Goal: Ask a question

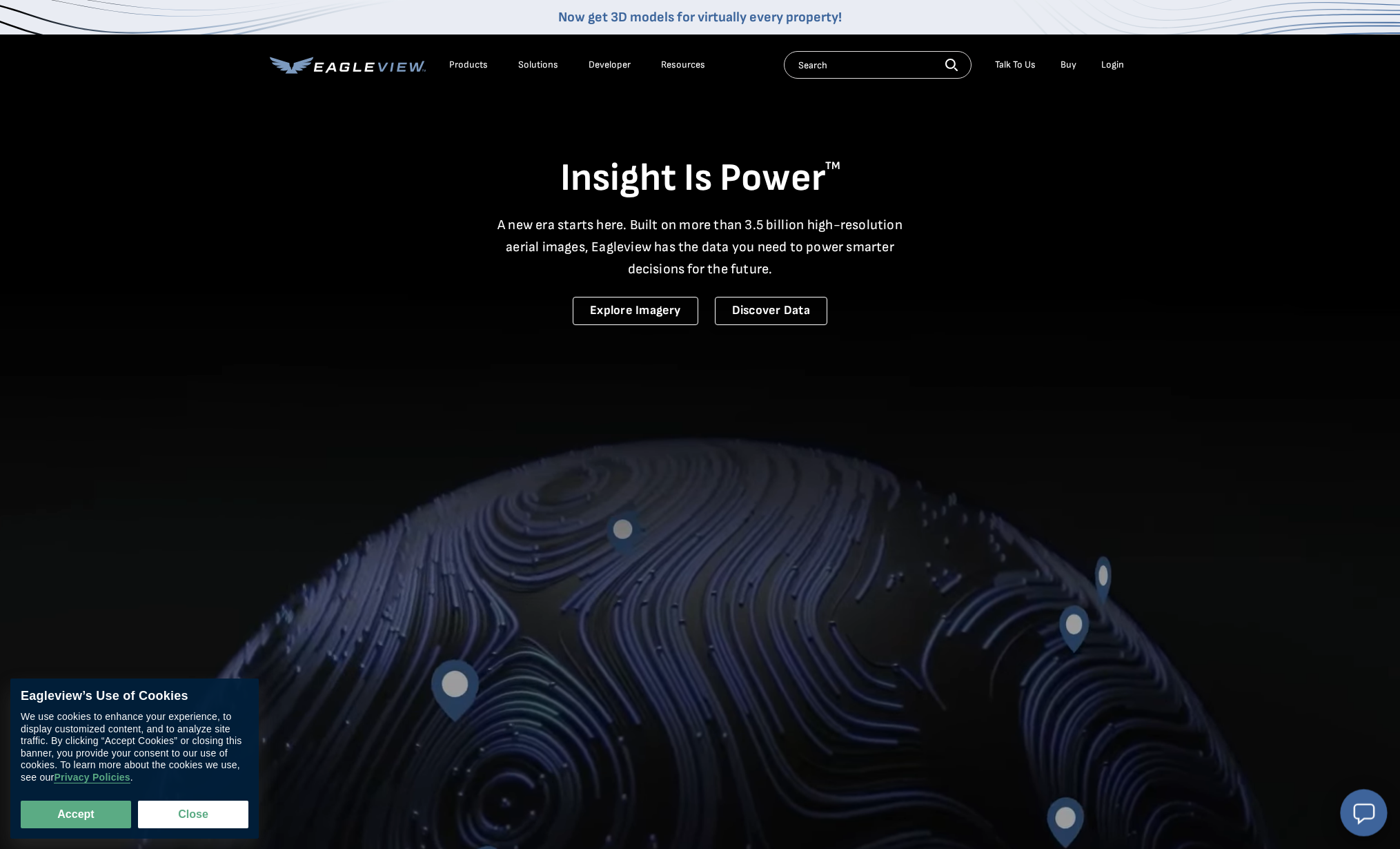
click at [1369, 818] on icon "Open chat window" at bounding box center [1364, 813] width 20 height 19
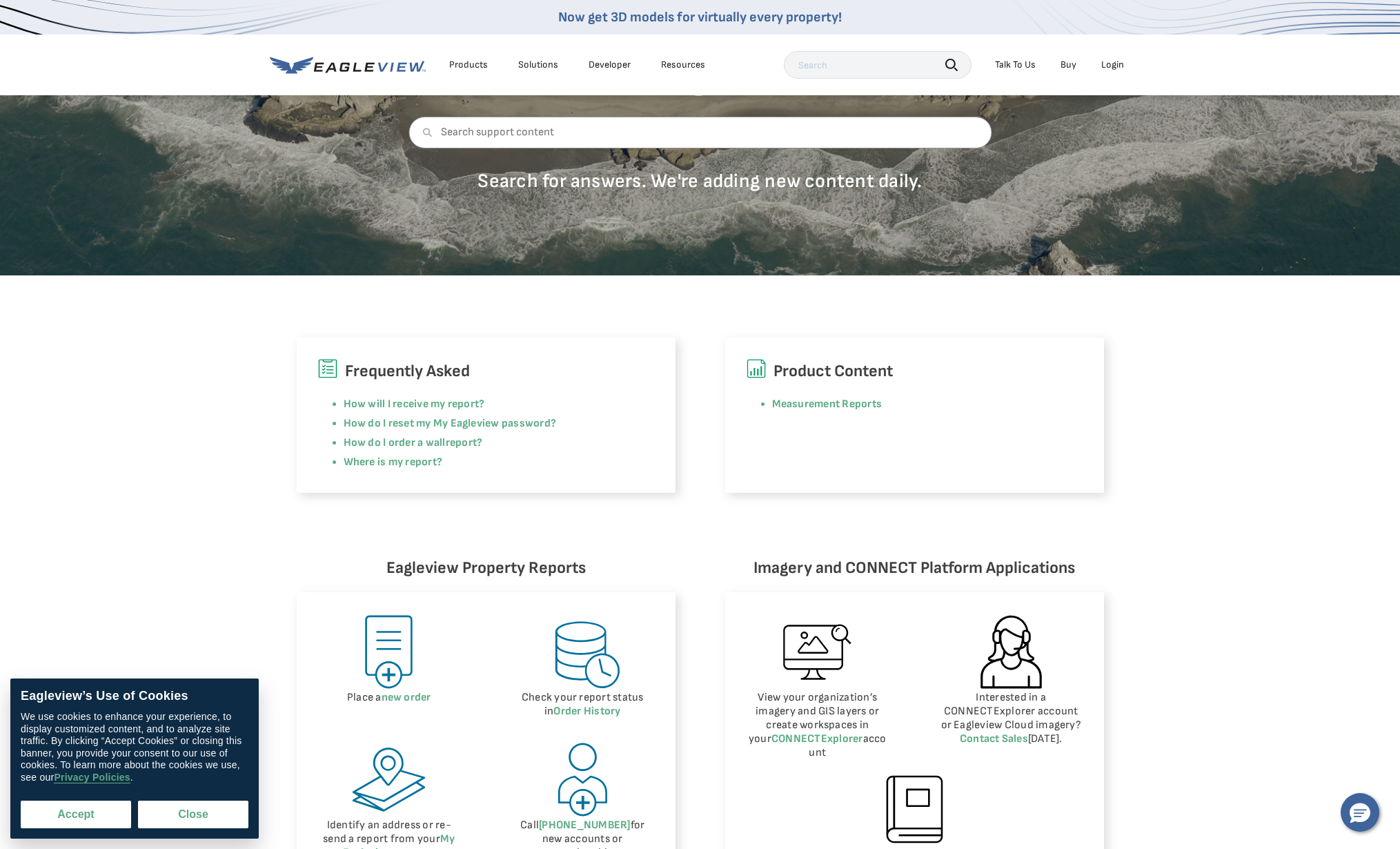
scroll to position [164, 0]
click at [100, 817] on button "Accept" at bounding box center [75, 814] width 110 height 27
checkbox input "true"
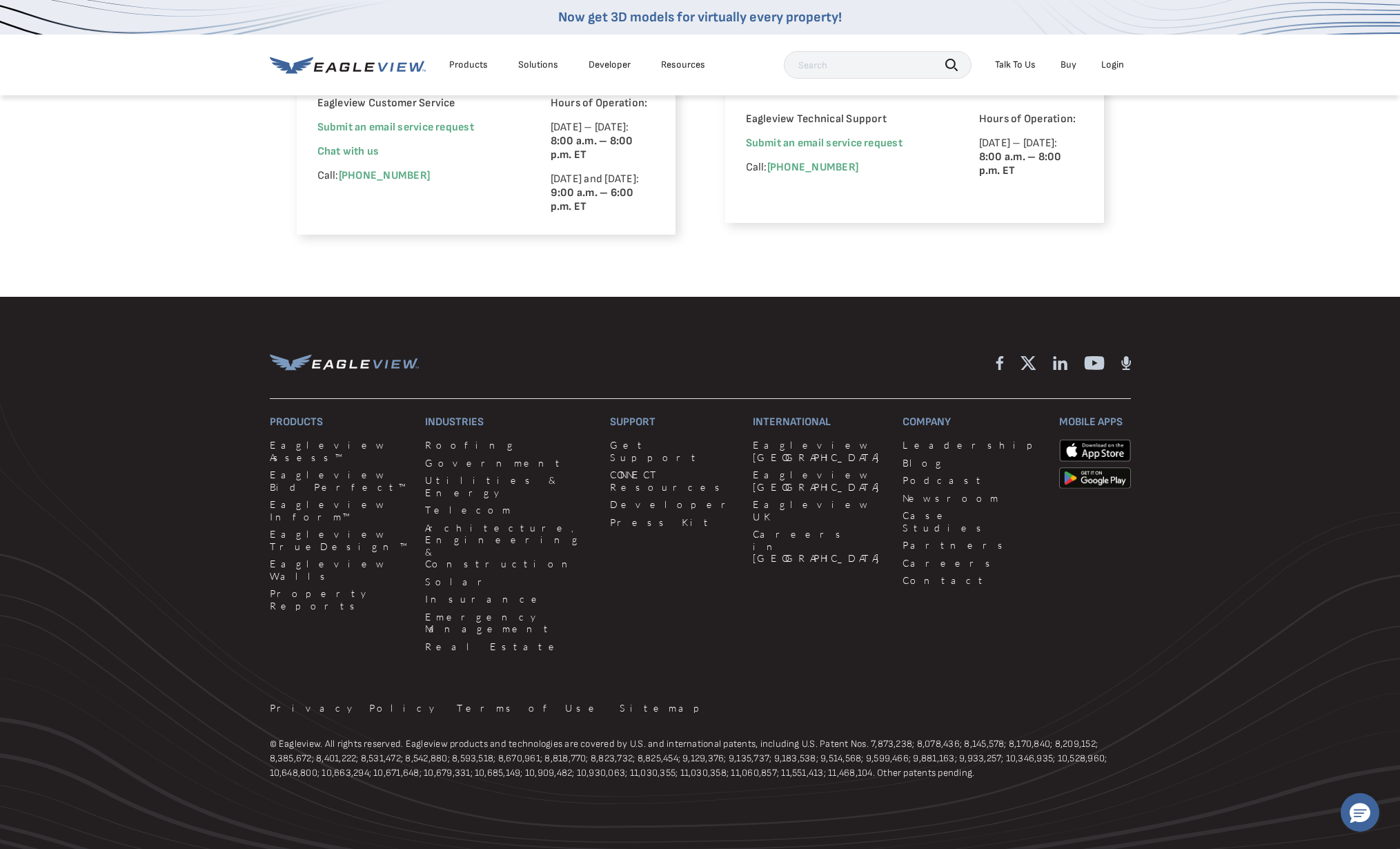
scroll to position [1031, 0]
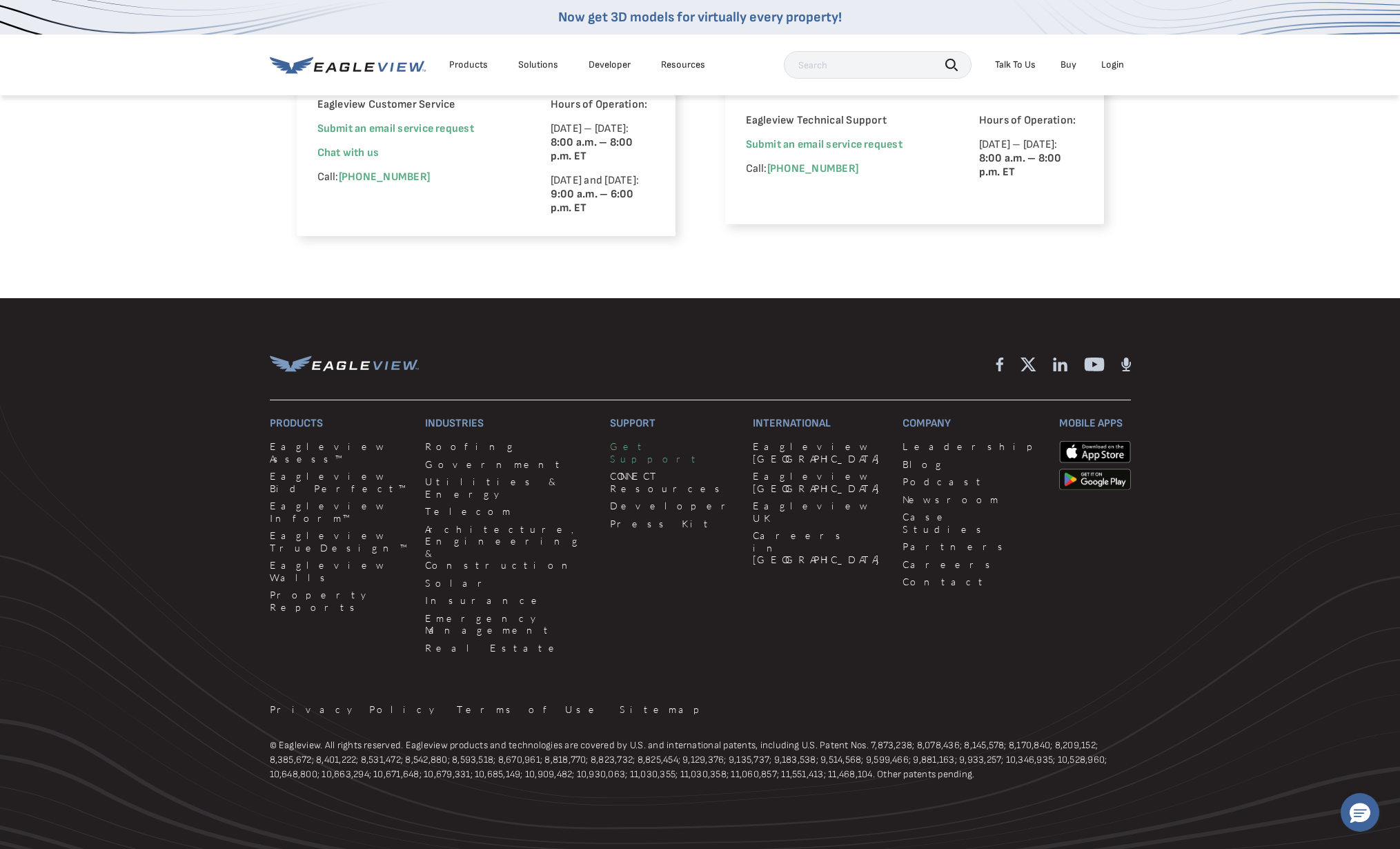
click at [610, 458] on link "Get Support" at bounding box center [672, 452] width 126 height 24
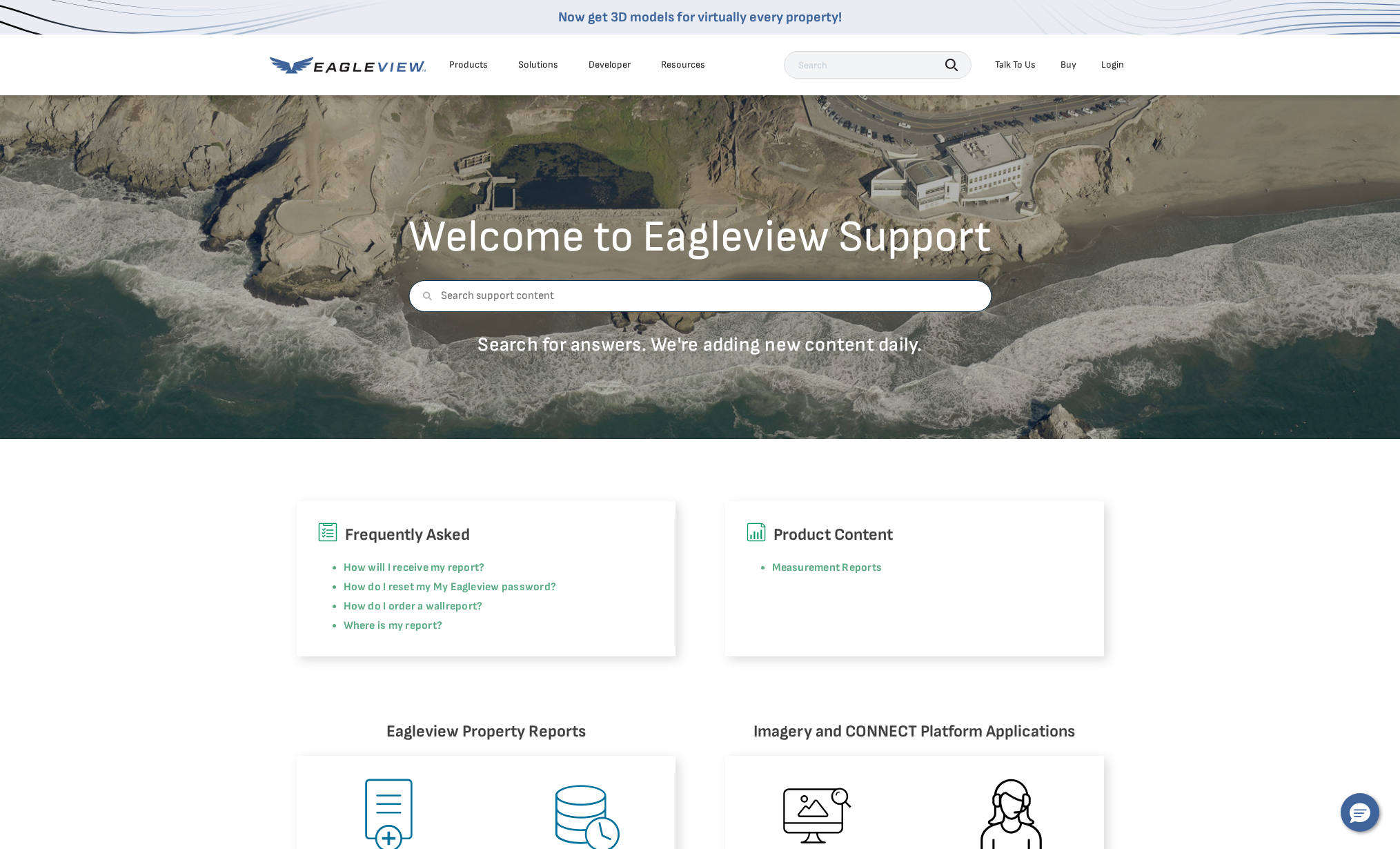
click at [676, 299] on input "text" at bounding box center [700, 296] width 583 height 32
type input "r"
type input "help with report"
click at [1020, 65] on div "Talk To Us" at bounding box center [1016, 64] width 41 height 13
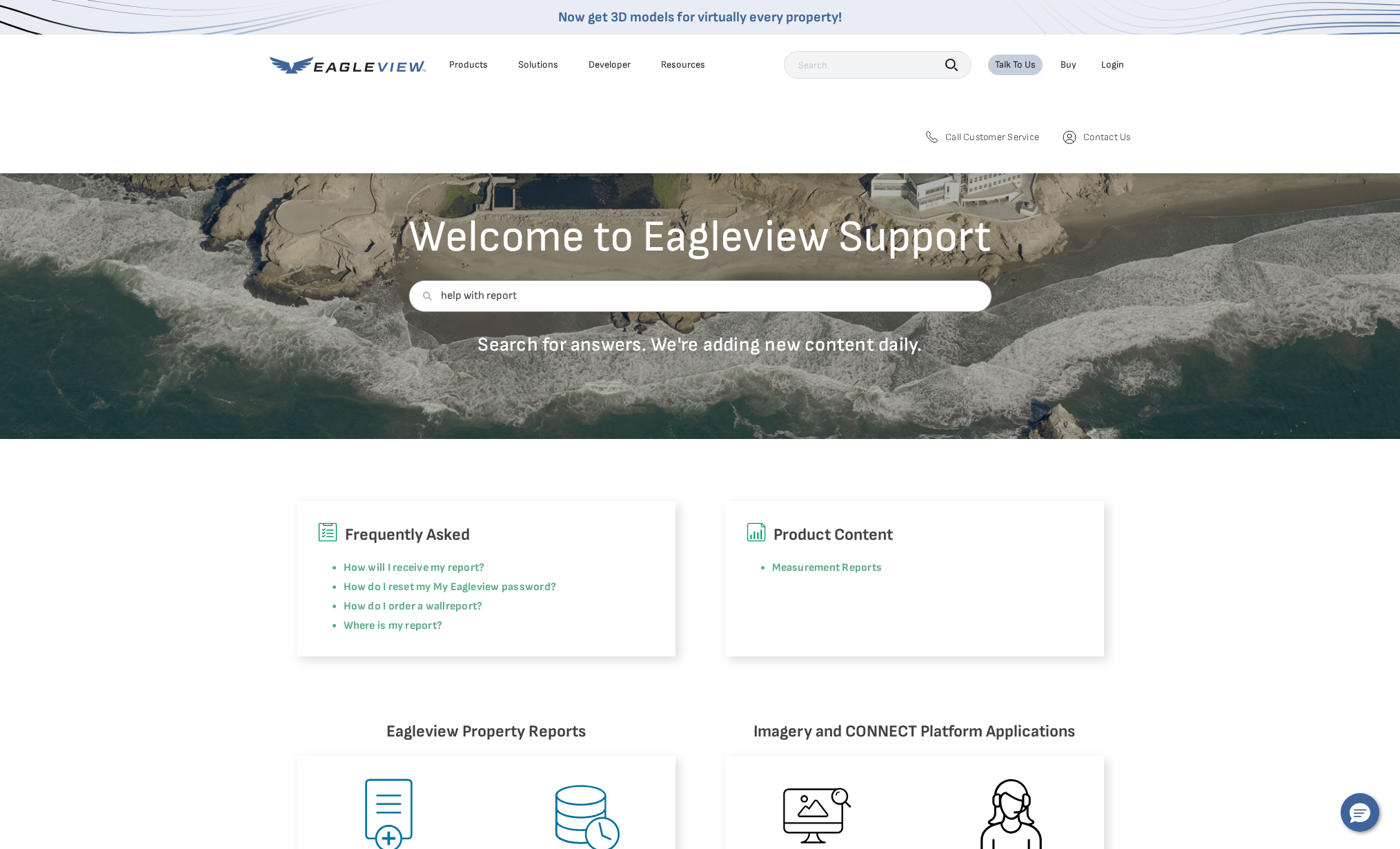
click at [1087, 135] on span "Contact Us" at bounding box center [1106, 137] width 47 height 13
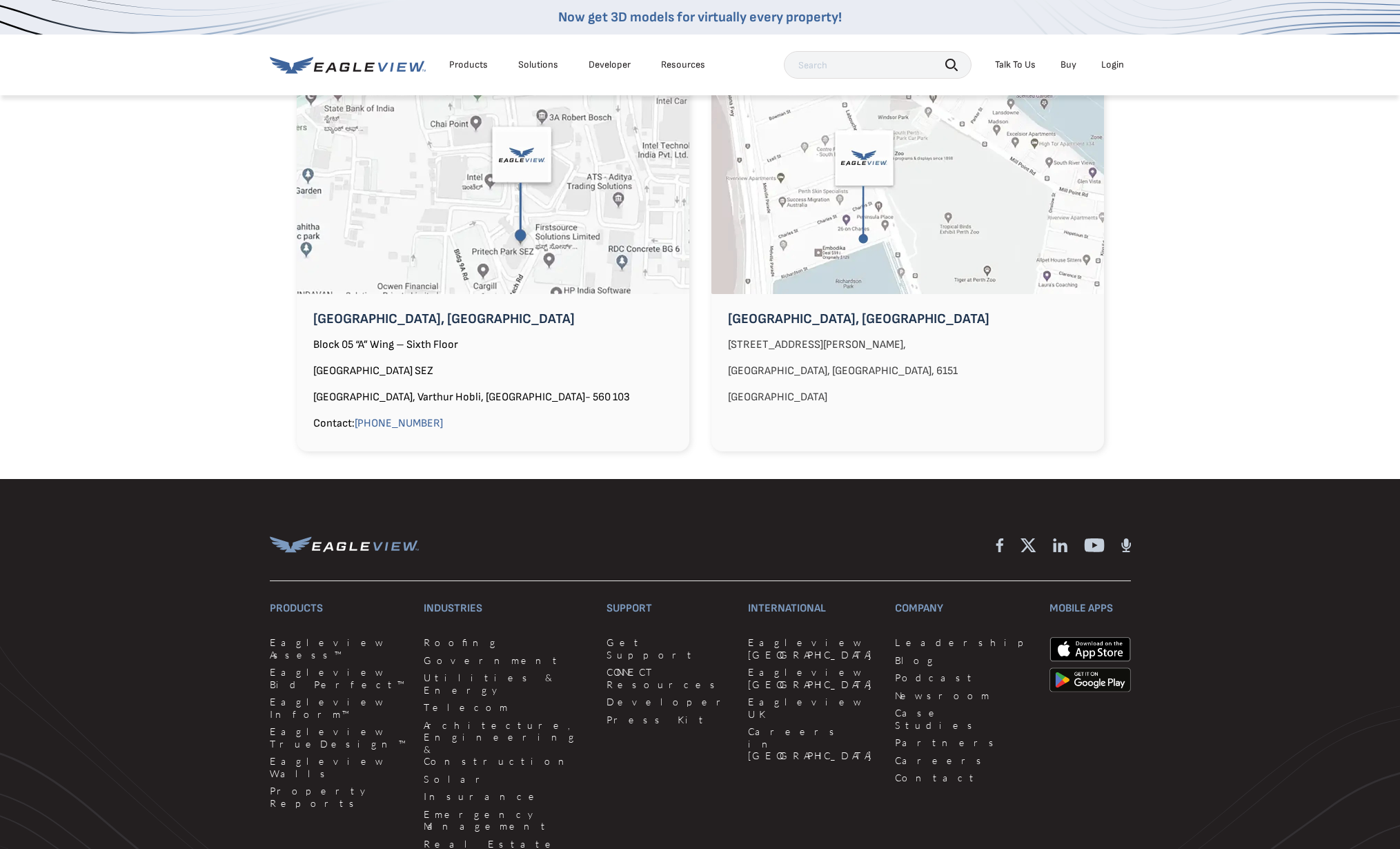
scroll to position [1190, 0]
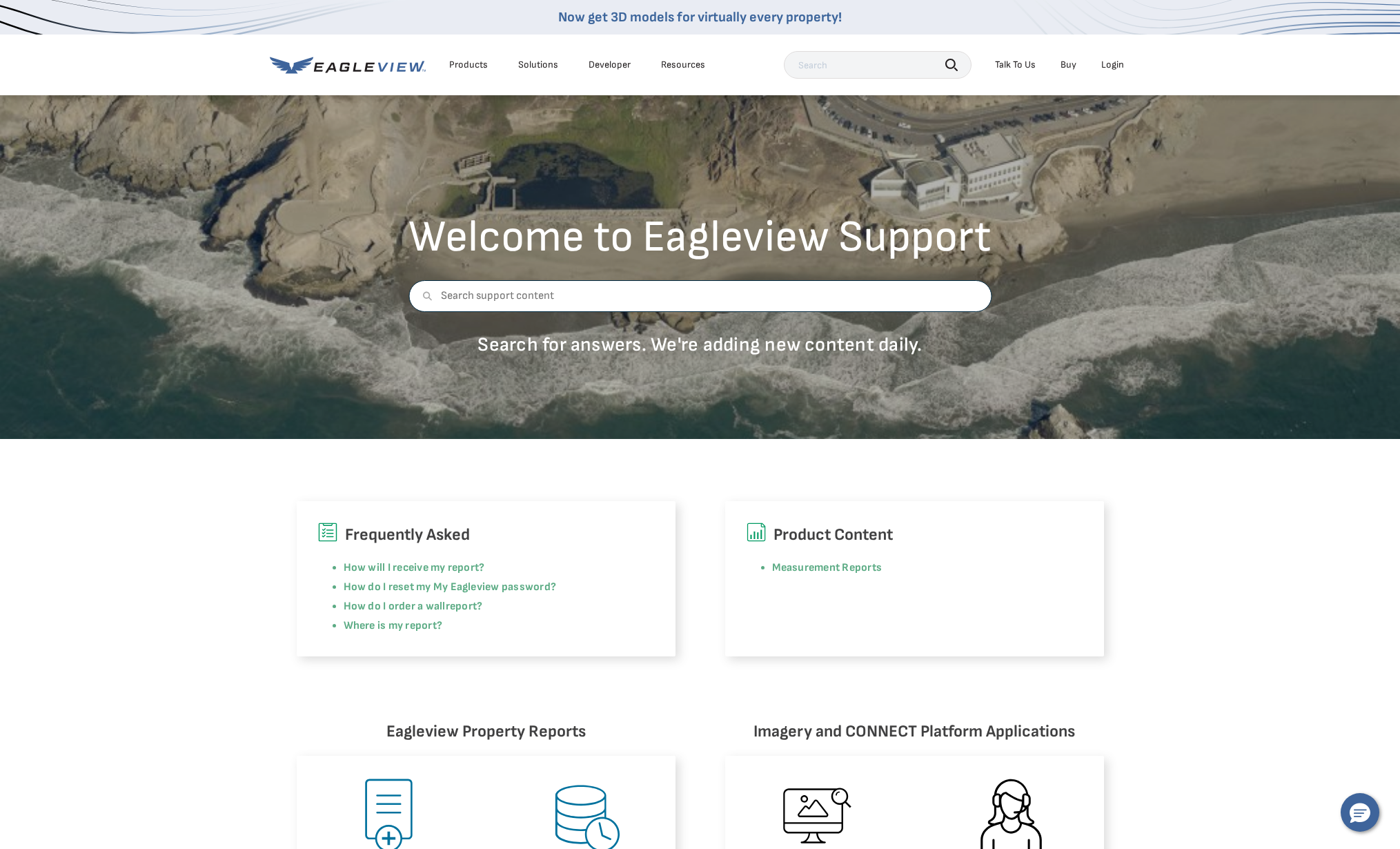
click at [537, 301] on input "text" at bounding box center [700, 296] width 583 height 32
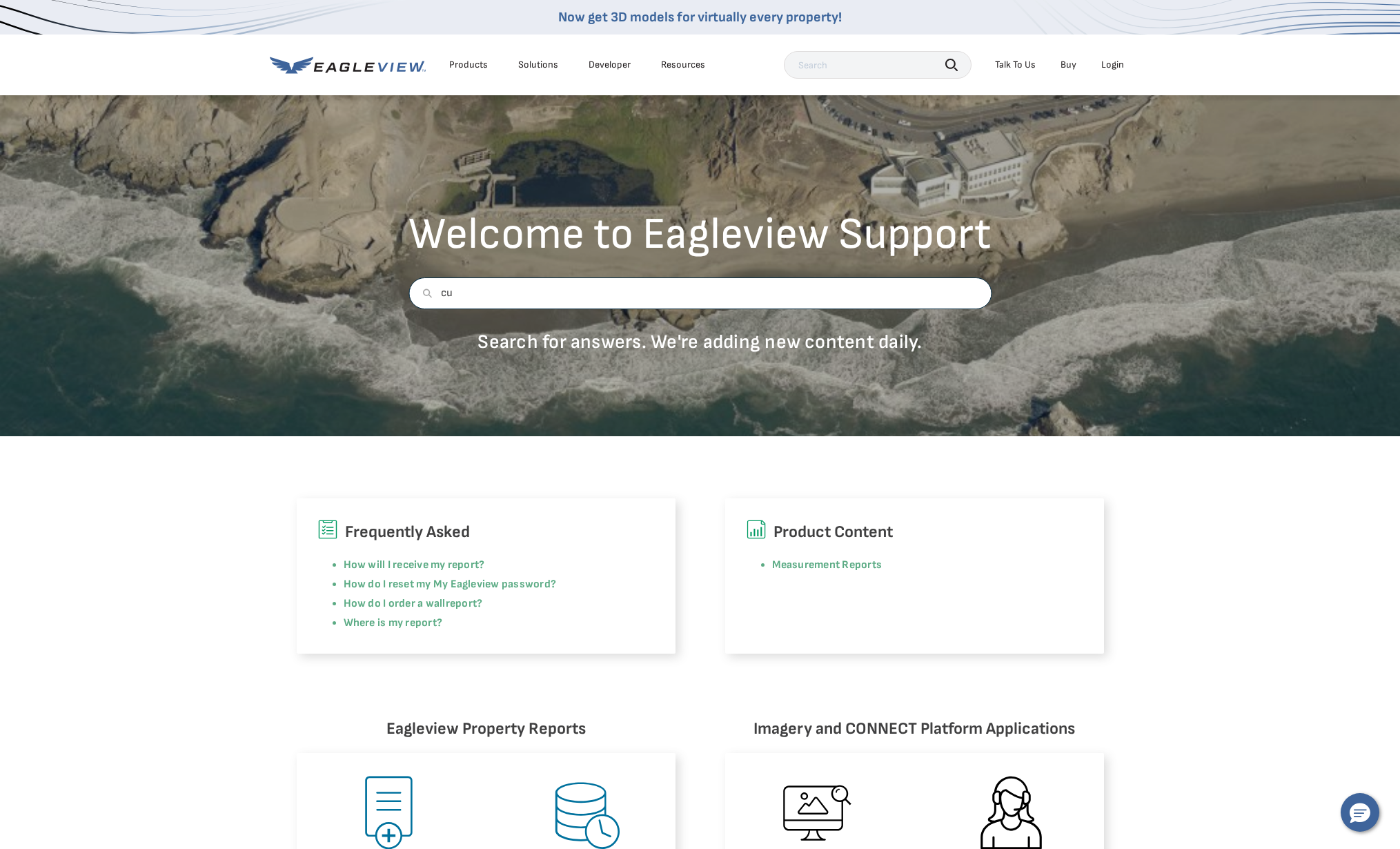
type input "cus"
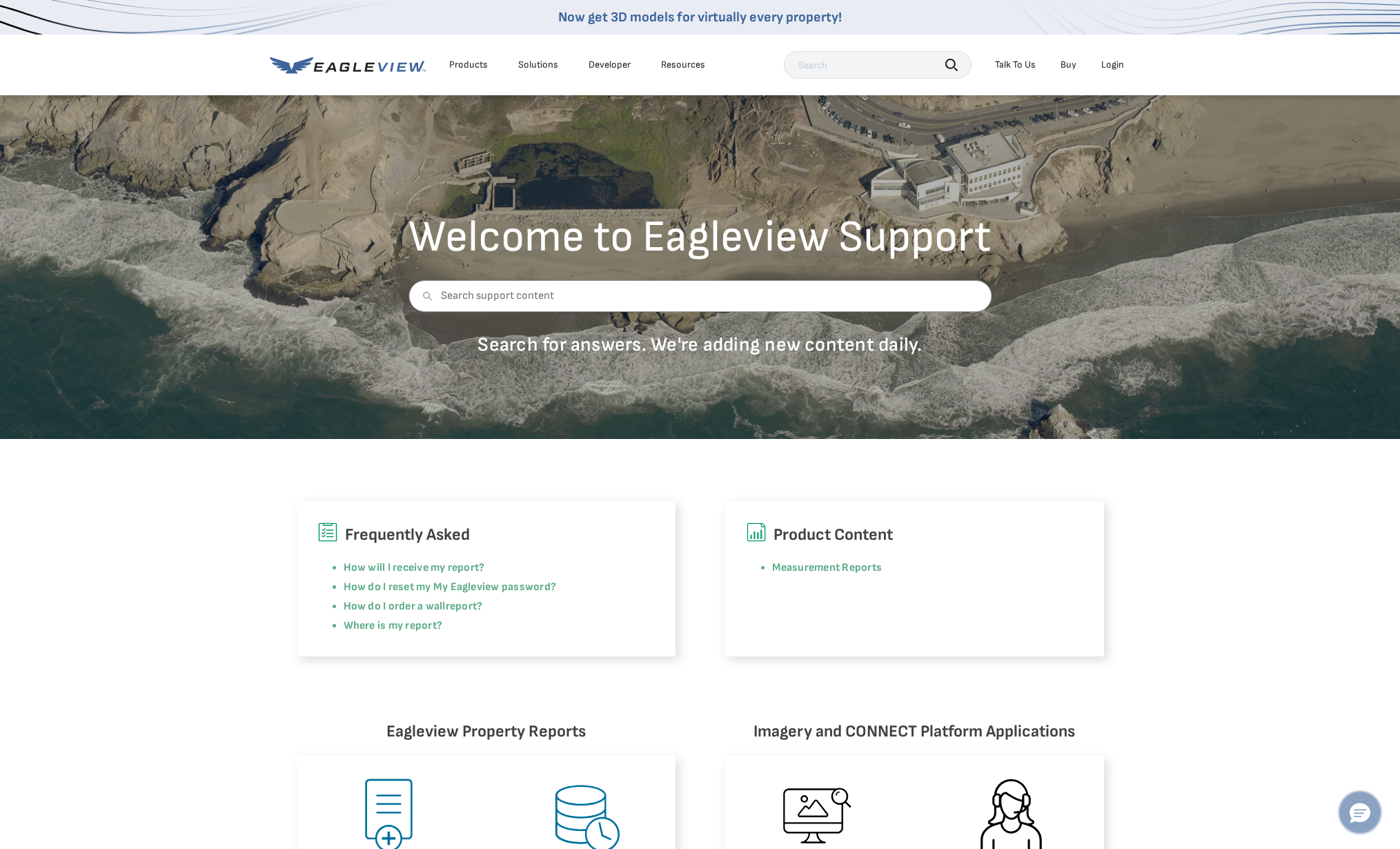
click at [1361, 817] on icon "Hello, have a question? Let’s chat." at bounding box center [1359, 813] width 20 height 20
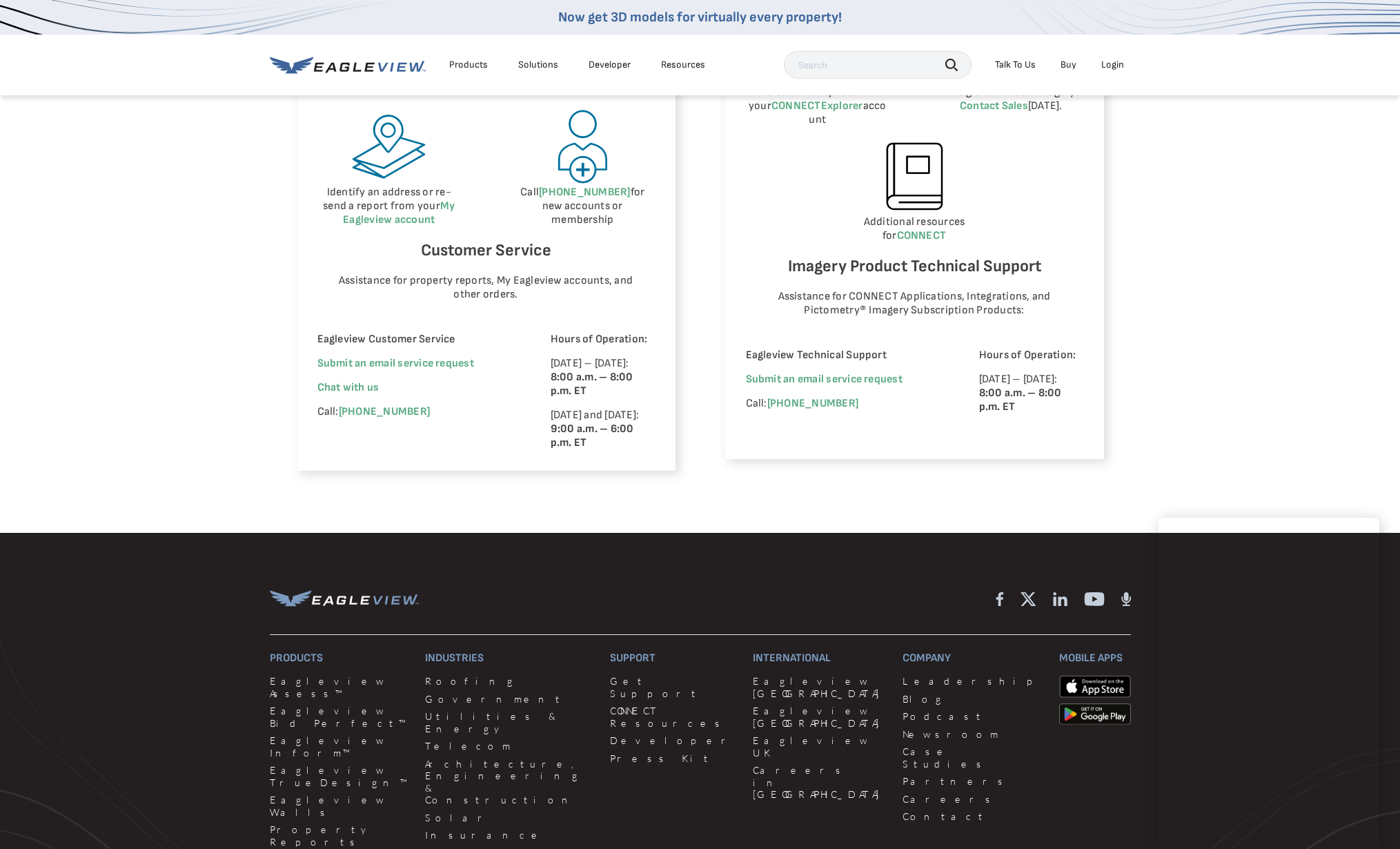
scroll to position [795, 0]
